Goal: Navigation & Orientation: Find specific page/section

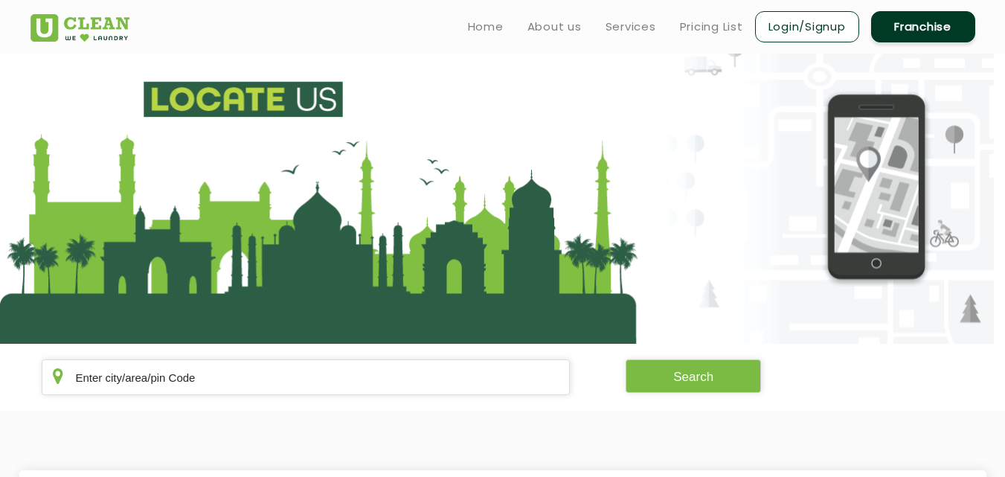
scroll to position [307, 0]
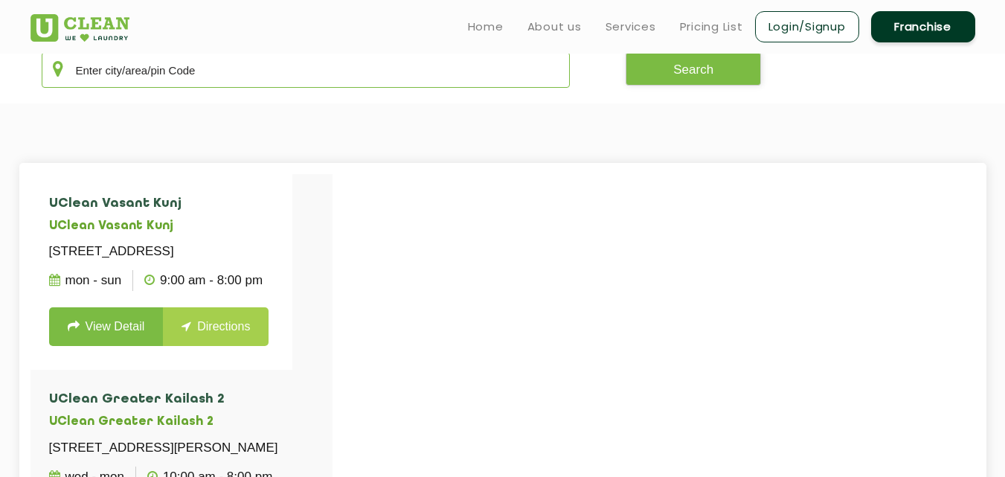
click at [146, 80] on input "text" at bounding box center [306, 70] width 529 height 36
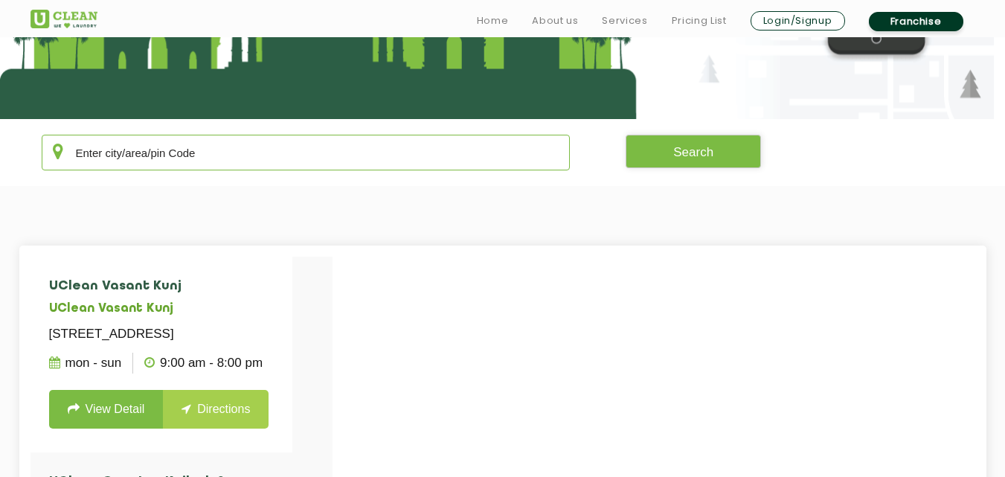
scroll to position [248, 0]
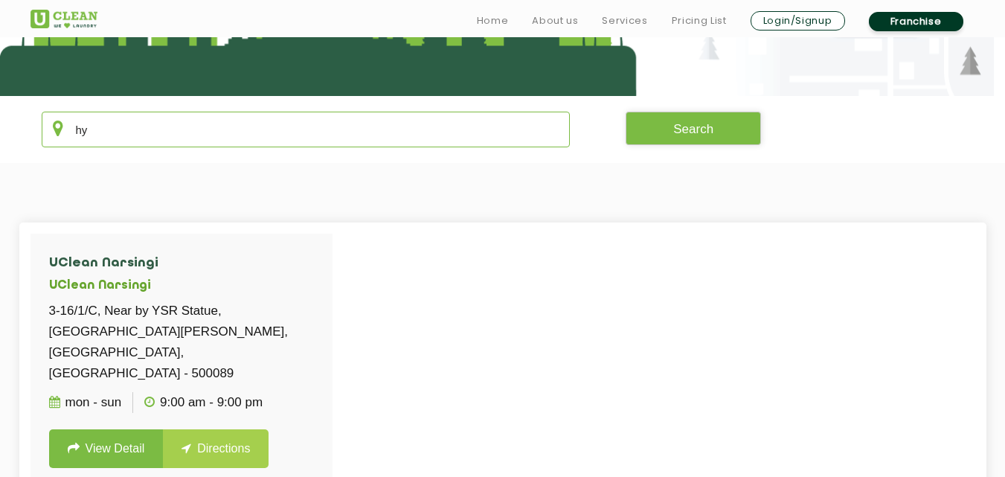
type input "h"
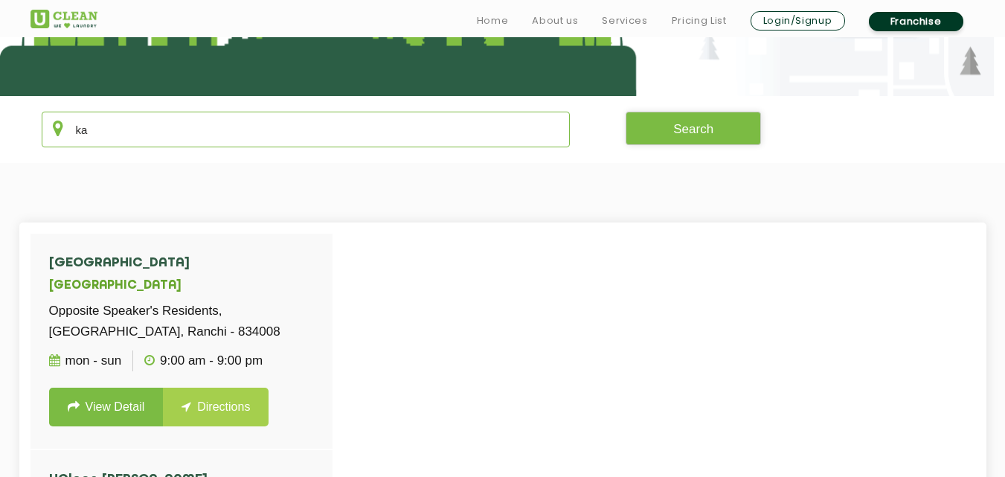
type input "k"
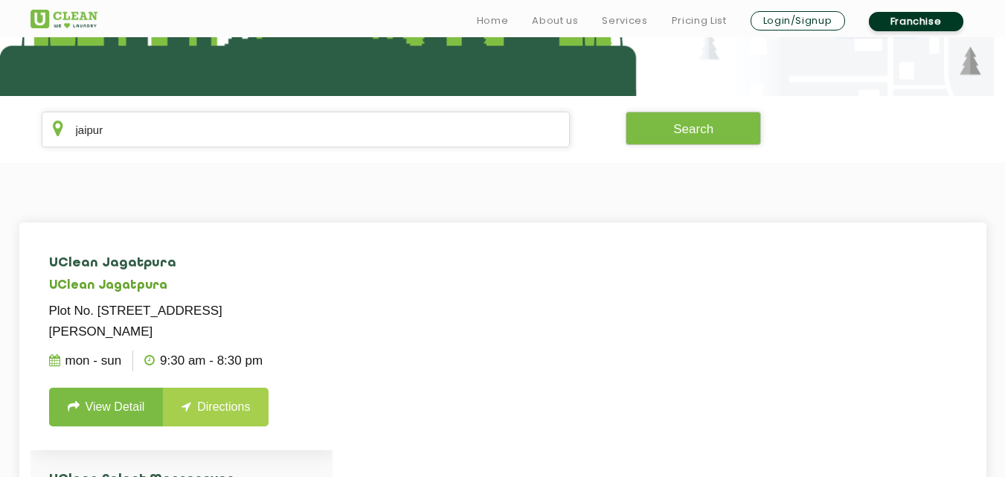
click at [250, 240] on li "UClean Jagatpura UClean Jagatpura Plot No. [STREET_ADDRESS][PERSON_NAME] Mon - …" at bounding box center [182, 342] width 302 height 217
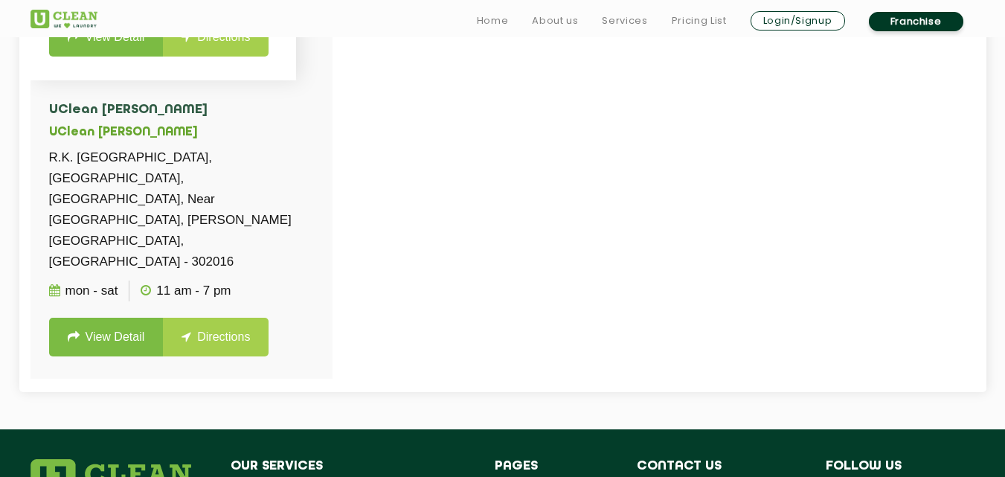
scroll to position [595, 0]
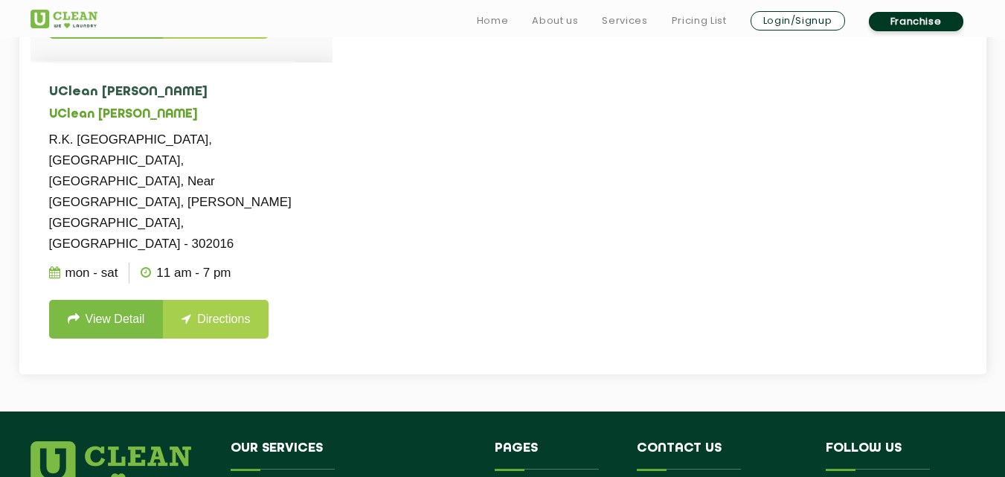
click at [300, 100] on h4 "UClean [PERSON_NAME]" at bounding box center [181, 92] width 265 height 15
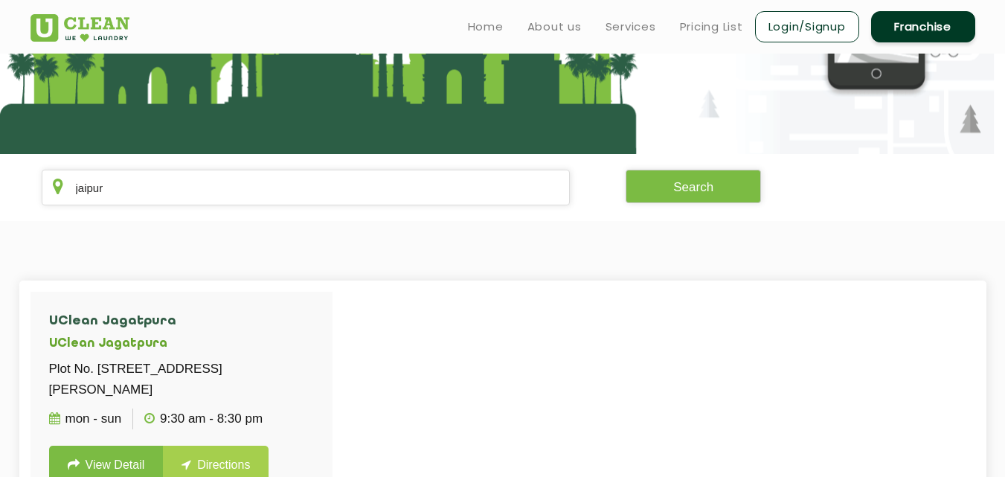
scroll to position [184, 0]
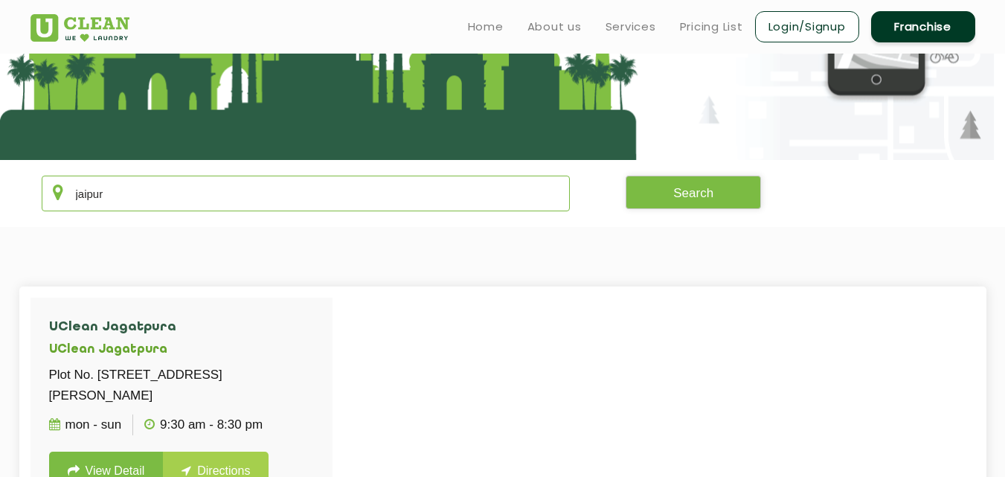
click at [243, 205] on input "jaipur" at bounding box center [306, 194] width 529 height 36
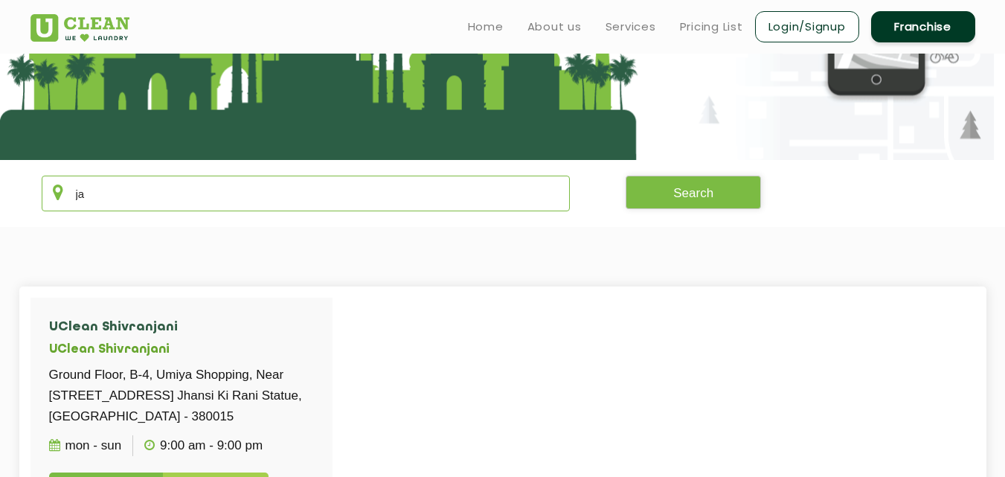
type input "j"
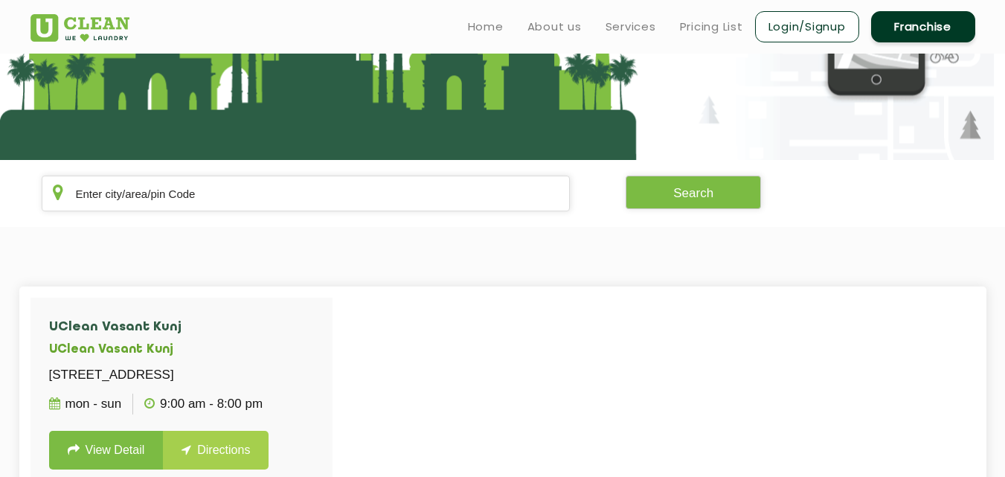
drag, startPoint x: 5, startPoint y: 51, endPoint x: 1, endPoint y: 35, distance: 16.8
drag, startPoint x: 0, startPoint y: 35, endPoint x: 581, endPoint y: 254, distance: 620.9
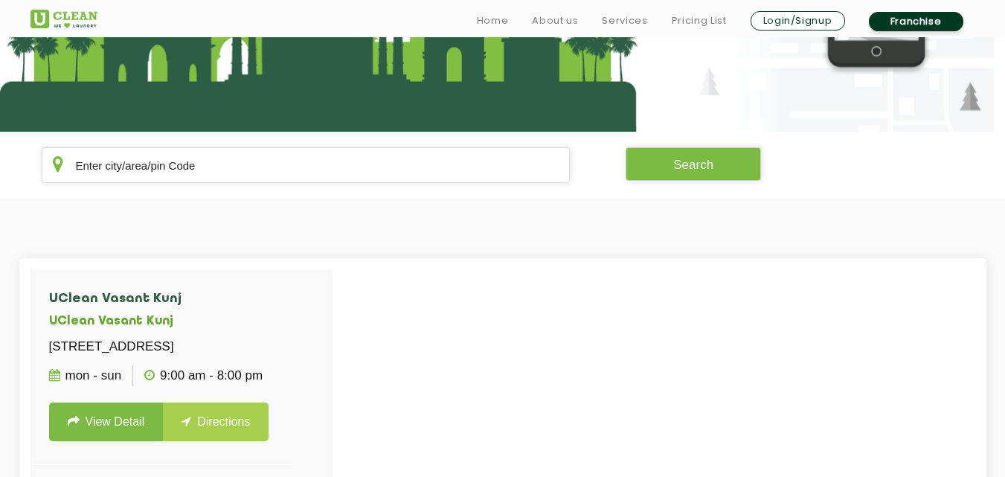
scroll to position [214, 0]
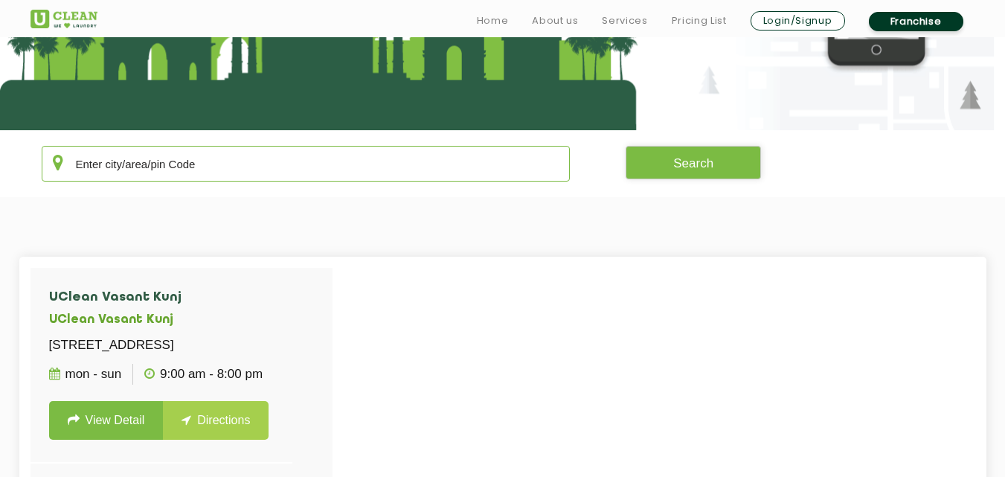
click at [427, 164] on input "text" at bounding box center [306, 164] width 529 height 36
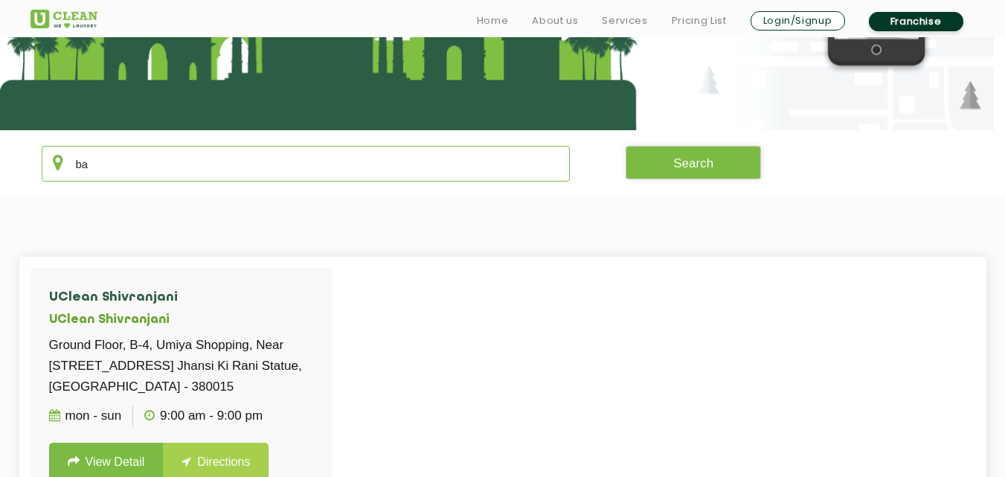
type input "b"
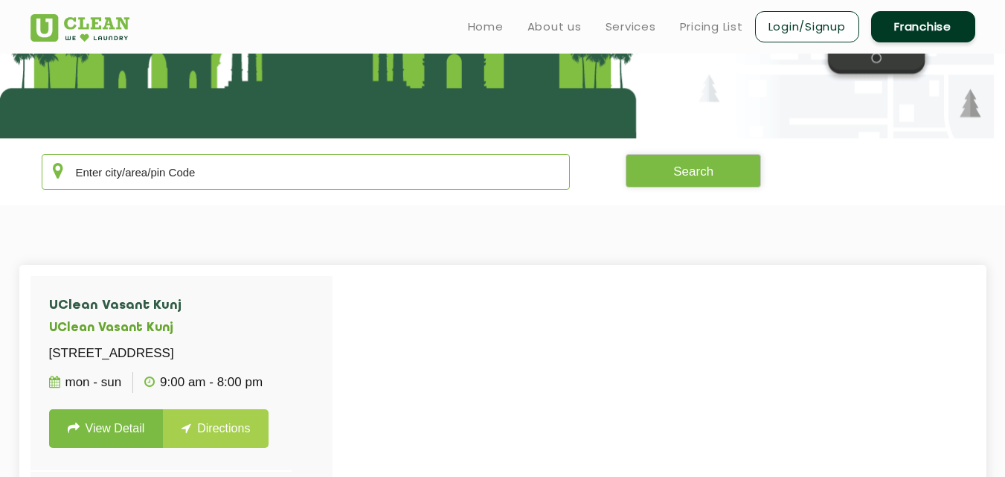
scroll to position [203, 0]
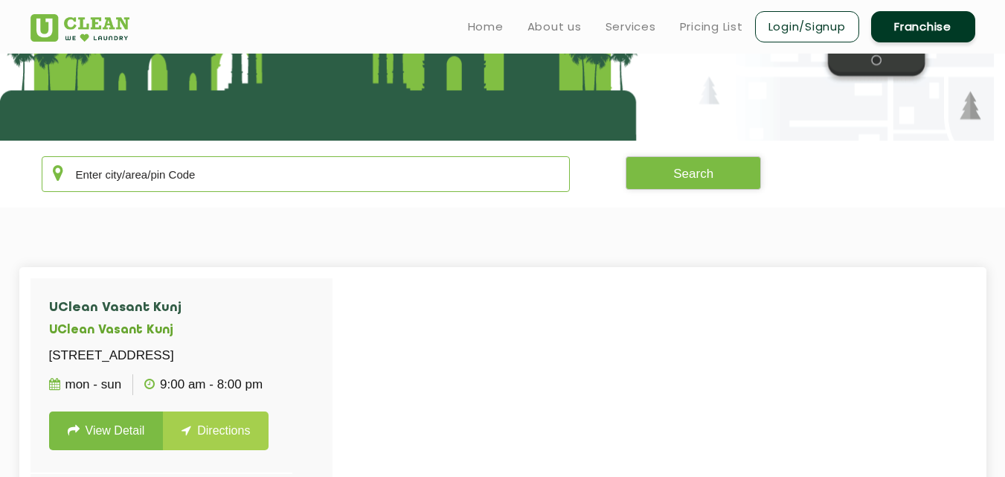
type input "4"
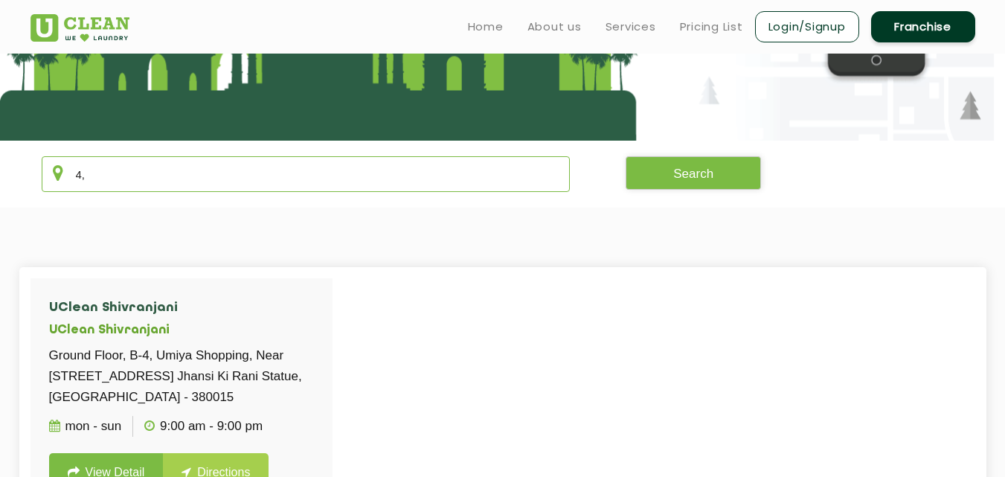
type input "4"
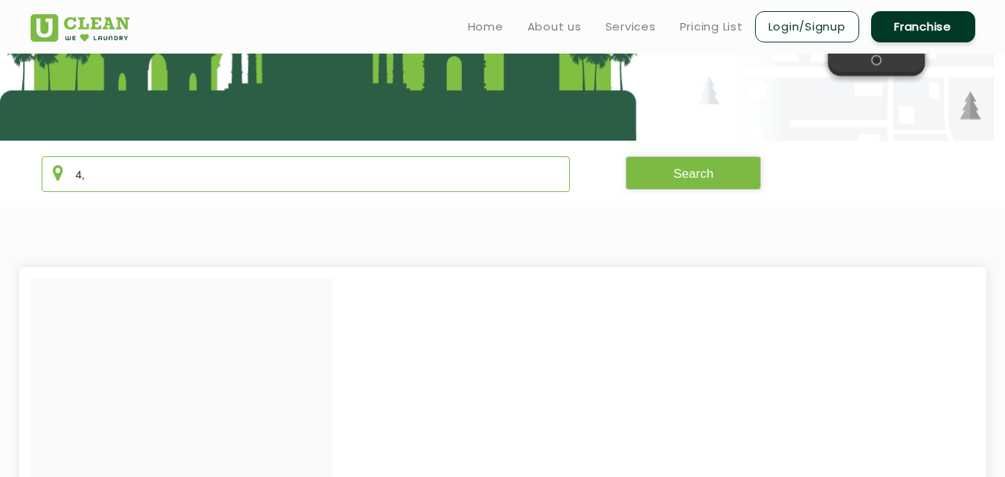
type input "4"
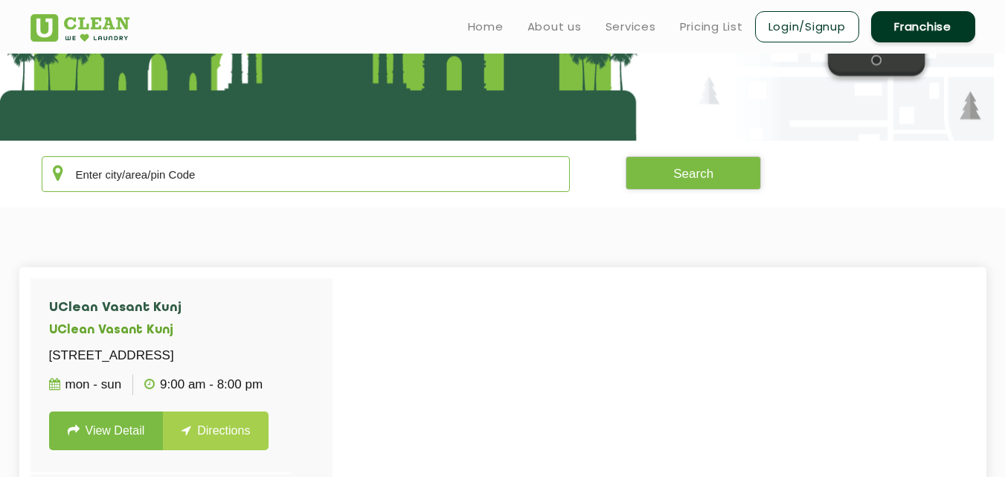
type input "j"
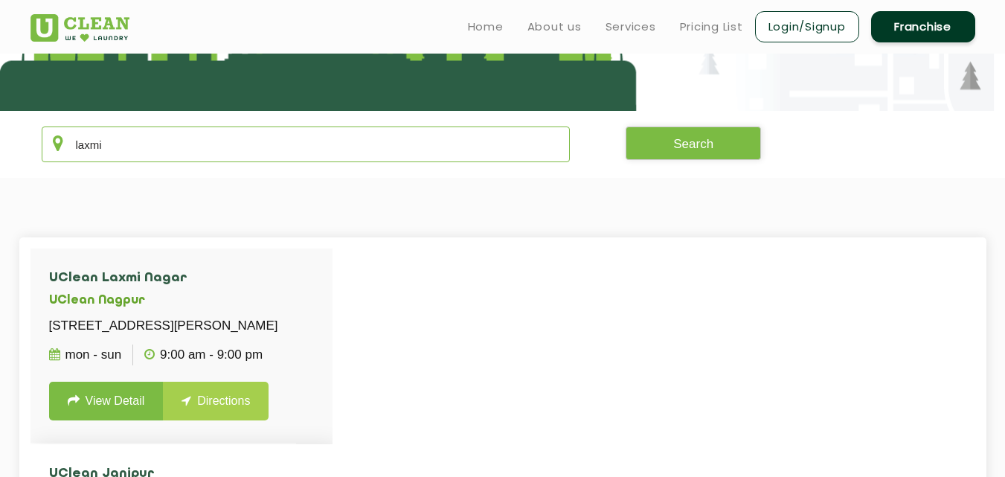
scroll to position [228, 0]
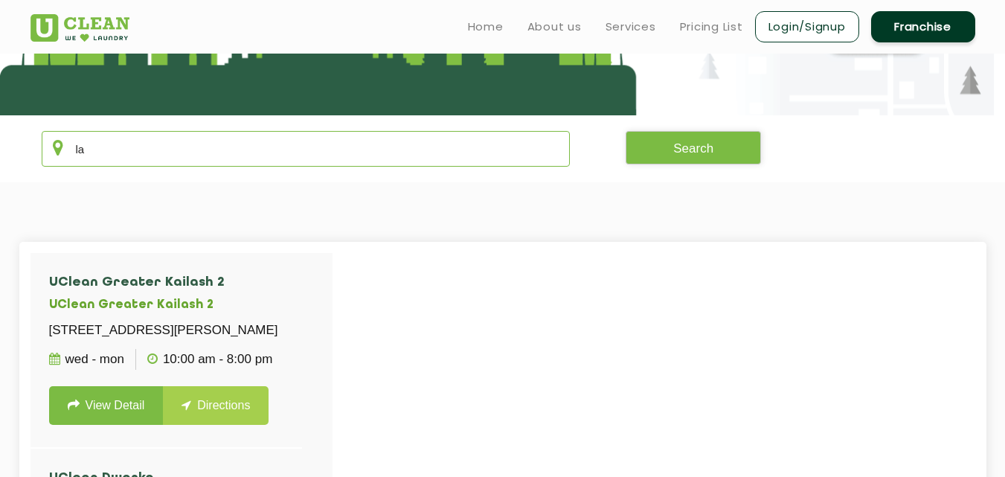
type input "l"
